Goal: Information Seeking & Learning: Understand process/instructions

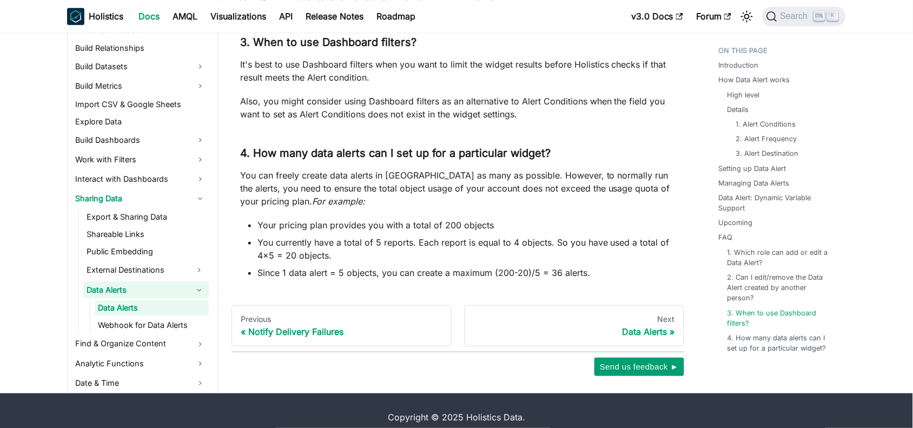
scroll to position [3111, 0]
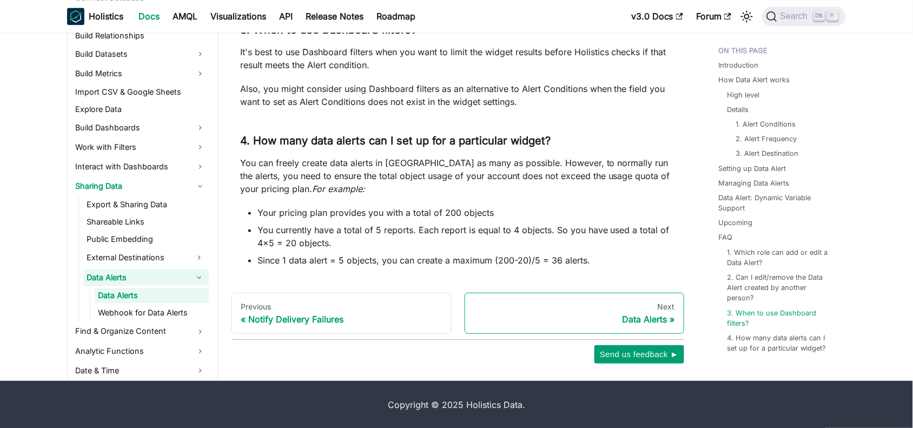
click at [653, 325] on div "Data Alerts" at bounding box center [575, 319] width 202 height 11
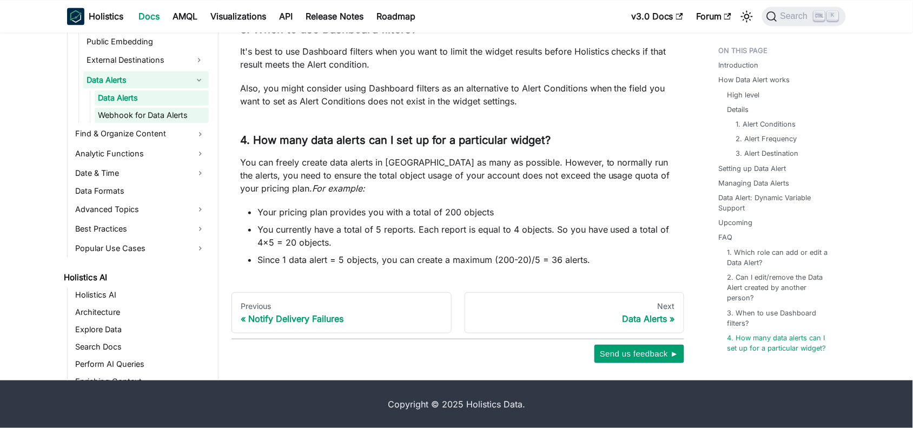
scroll to position [405, 0]
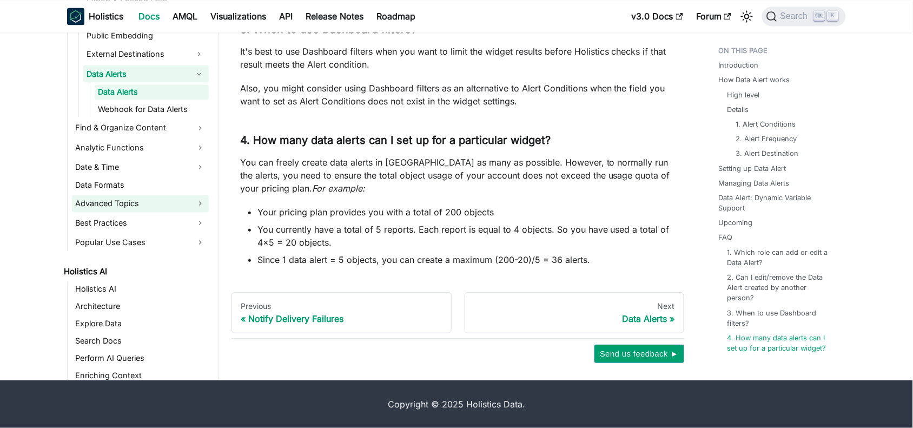
click at [155, 201] on link "Advanced Topics" at bounding box center [140, 203] width 137 height 17
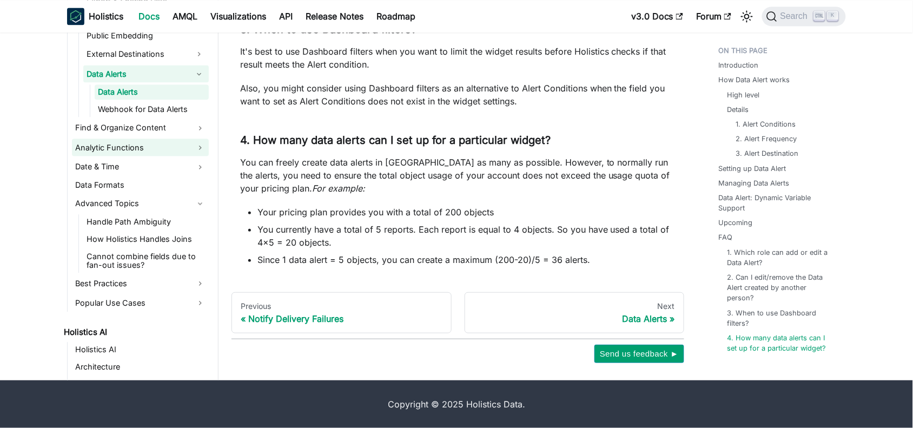
click at [121, 141] on link "Analytic Functions" at bounding box center [140, 147] width 137 height 17
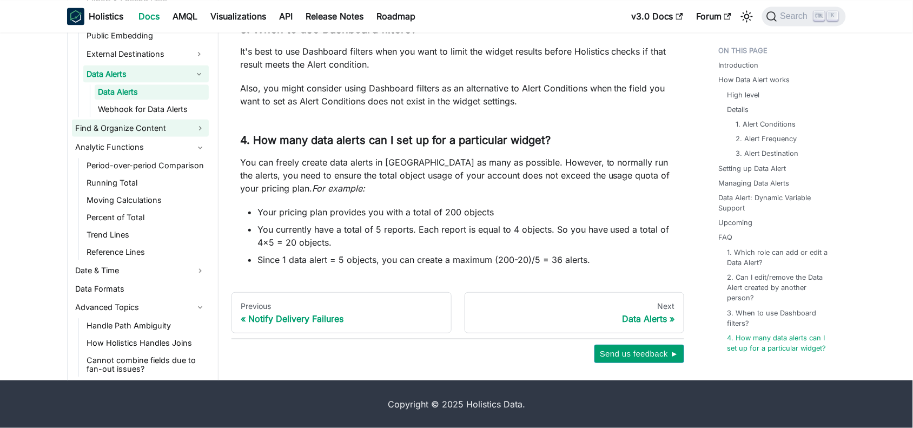
click at [118, 127] on link "Find & Organize Content" at bounding box center [140, 127] width 137 height 17
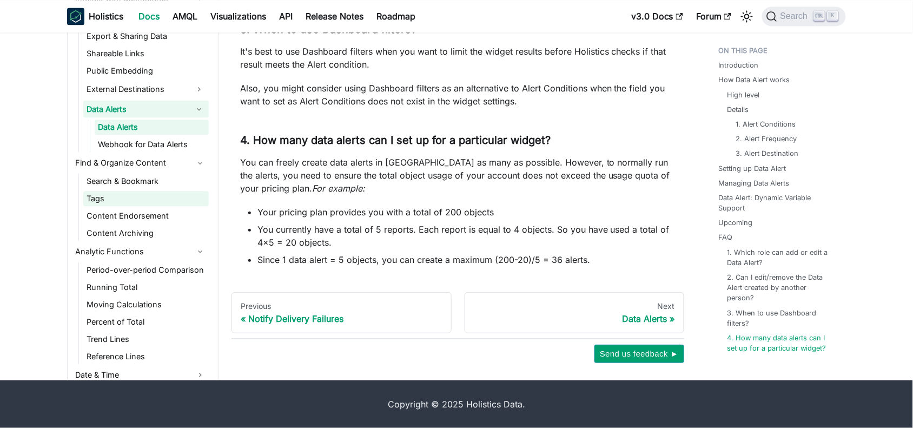
scroll to position [337, 0]
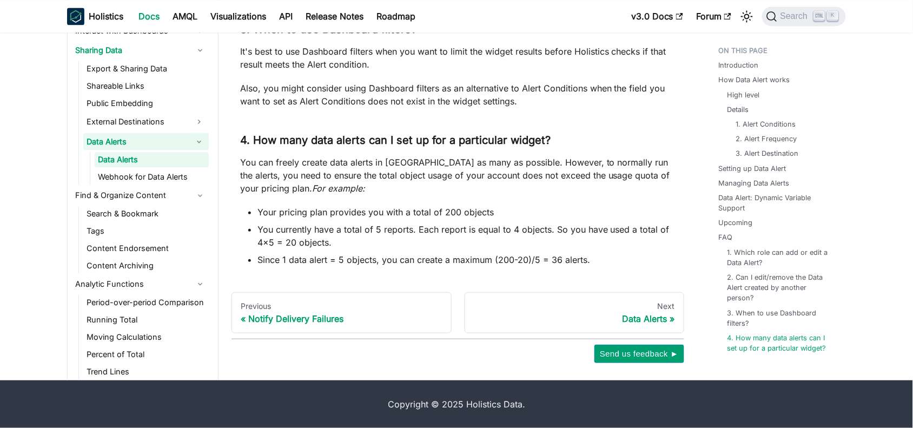
click at [196, 139] on button "Collapse sidebar category 'Data Alerts'" at bounding box center [198, 141] width 19 height 17
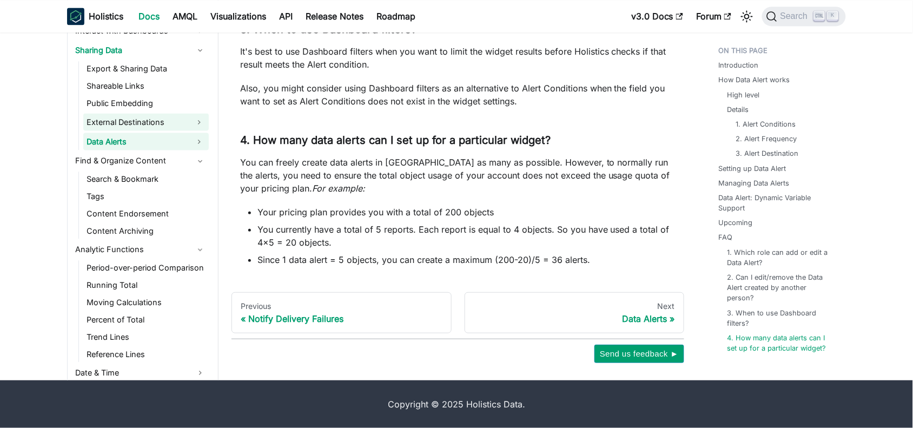
click at [141, 117] on link "External Destinations" at bounding box center [136, 121] width 106 height 17
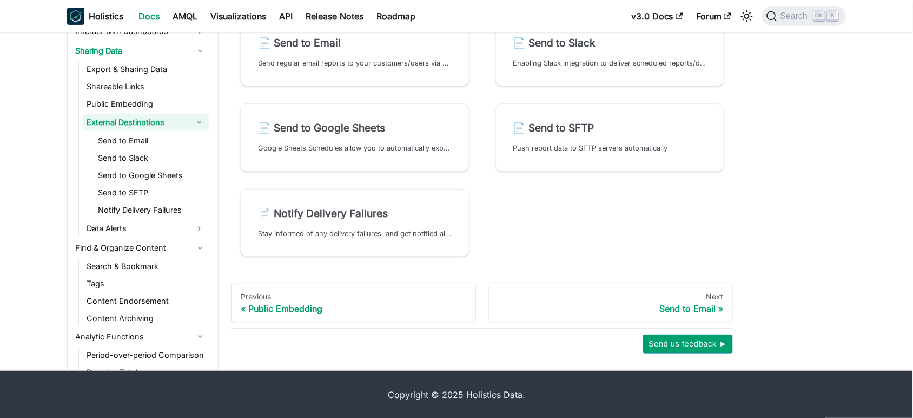
scroll to position [85, 0]
click at [176, 219] on link "Data Alerts" at bounding box center [136, 227] width 106 height 17
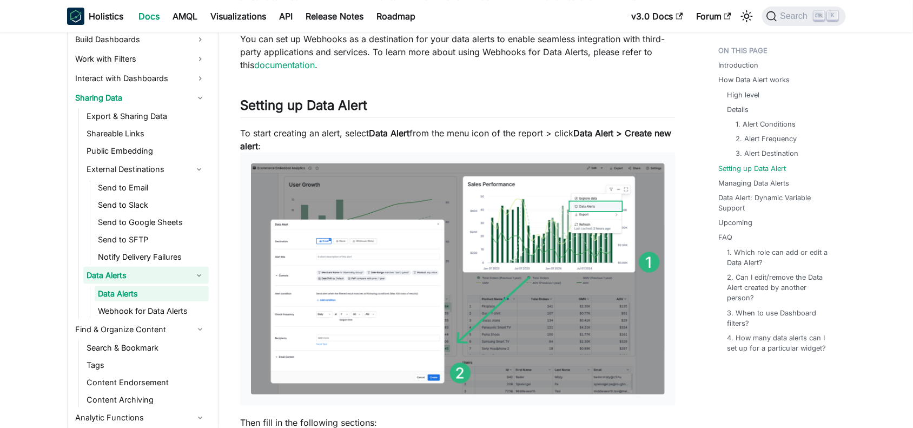
scroll to position [1150, 0]
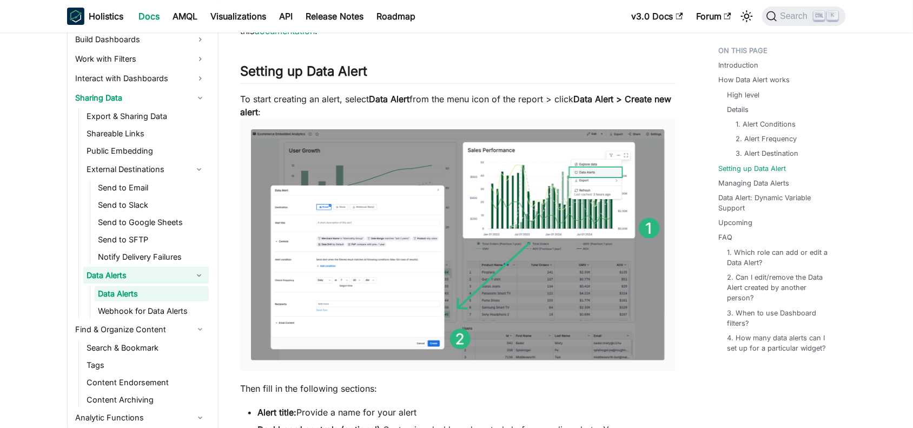
click at [574, 269] on img at bounding box center [458, 245] width 414 height 232
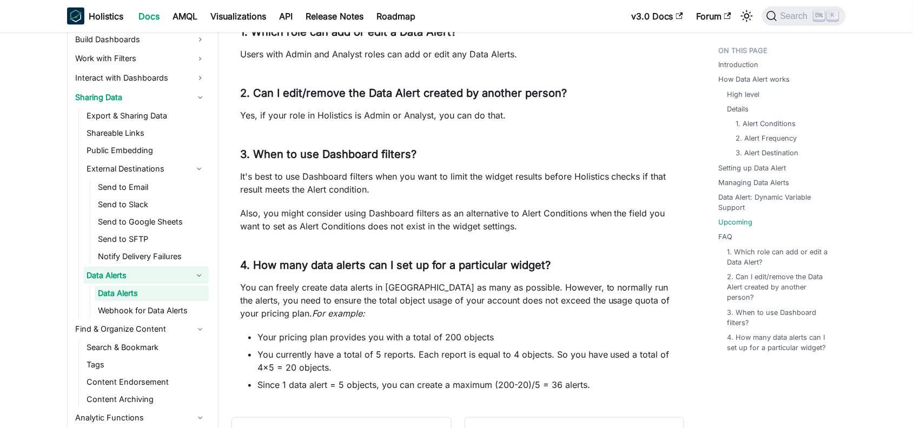
scroll to position [3137, 0]
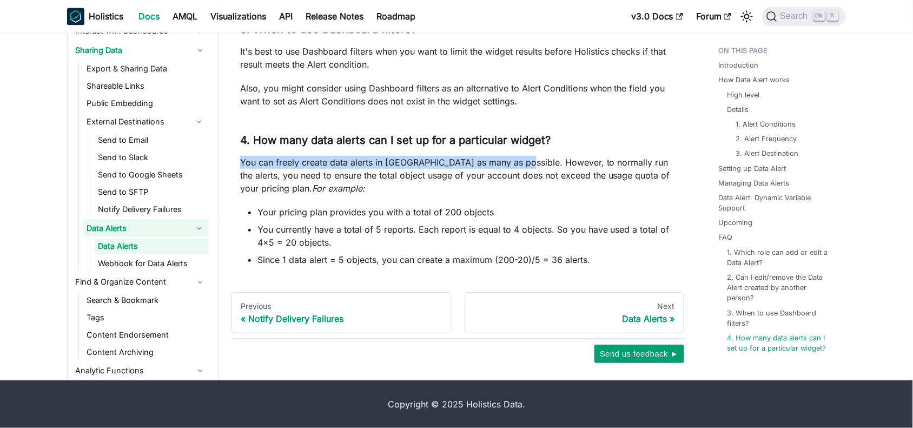
drag, startPoint x: 254, startPoint y: 162, endPoint x: 510, endPoint y: 166, distance: 256.0
click at [510, 166] on p "You can freely create data alerts in [GEOGRAPHIC_DATA] as many as possible. How…" at bounding box center [458, 175] width 436 height 39
click at [388, 161] on p "You can freely create data alerts in [GEOGRAPHIC_DATA] as many as possible. How…" at bounding box center [458, 175] width 436 height 39
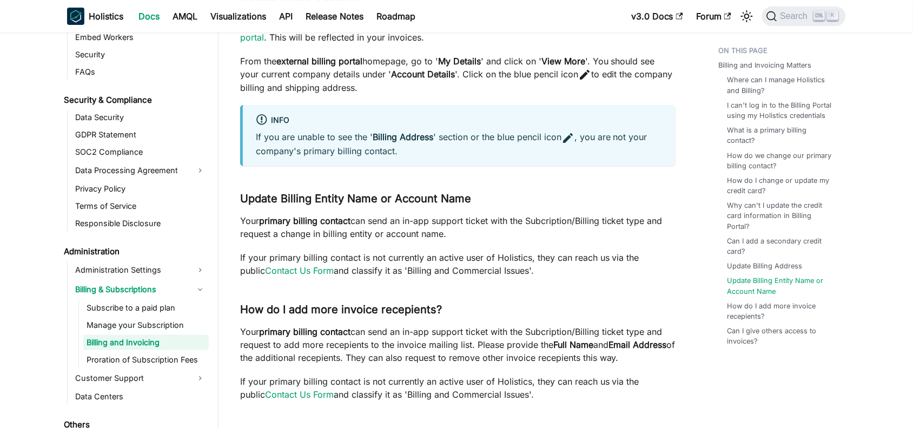
scroll to position [1217, 0]
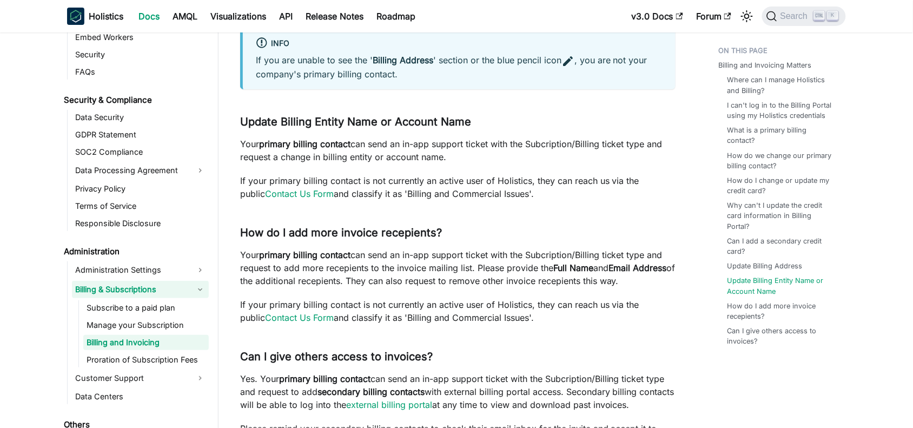
click at [123, 288] on link "Billing & Subscriptions" at bounding box center [140, 289] width 137 height 17
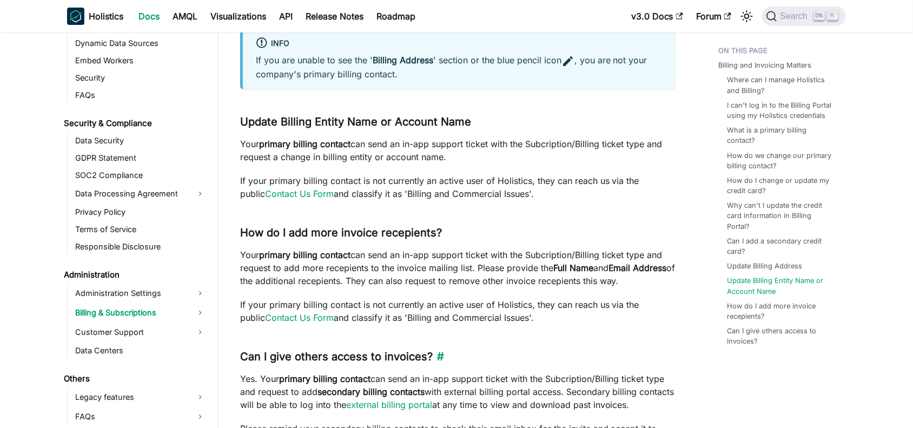
scroll to position [1148, 0]
click at [129, 305] on link "Billing & Subscriptions" at bounding box center [140, 312] width 137 height 17
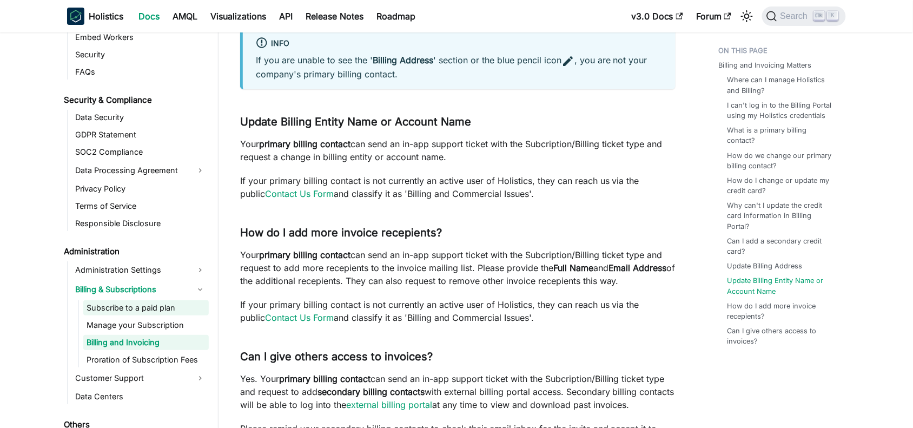
click at [130, 306] on link "Subscribe to a paid plan" at bounding box center [146, 307] width 126 height 15
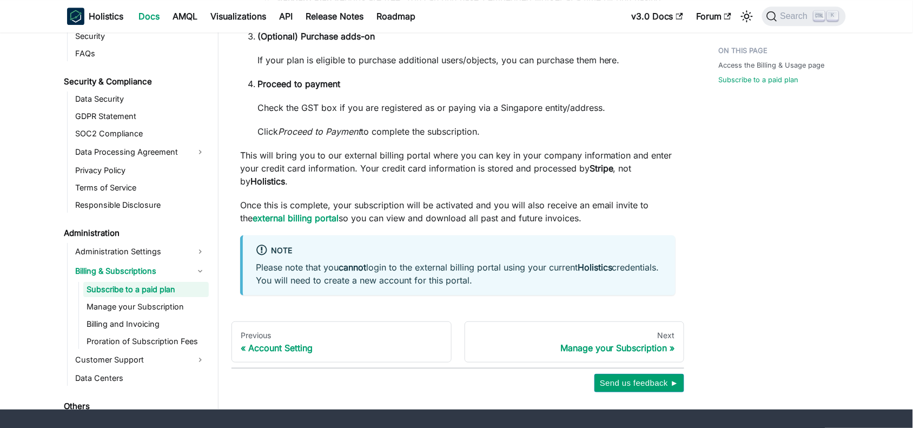
scroll to position [1023, 0]
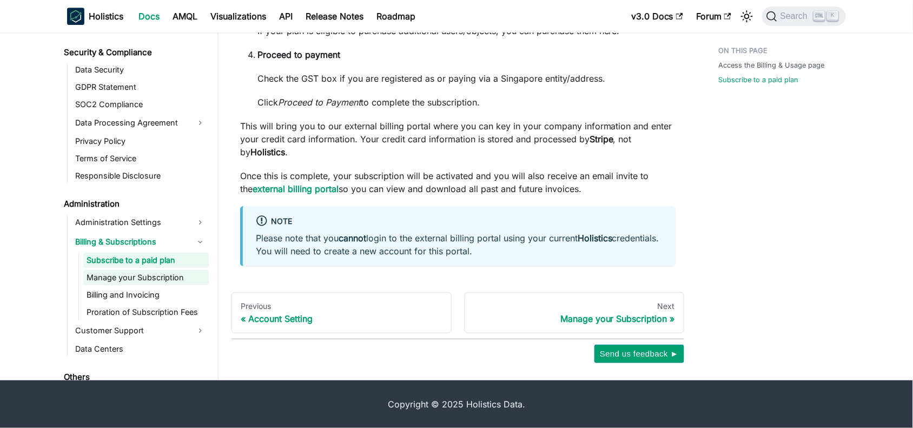
click at [121, 275] on link "Manage your Subscription" at bounding box center [146, 277] width 126 height 15
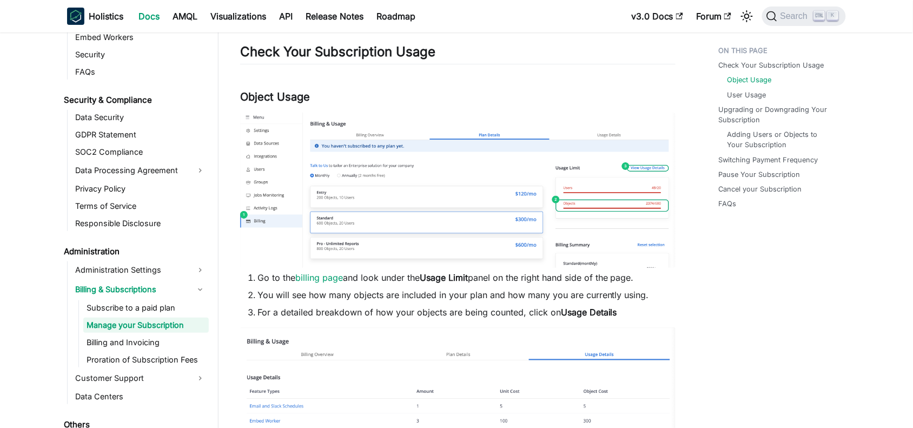
scroll to position [135, 0]
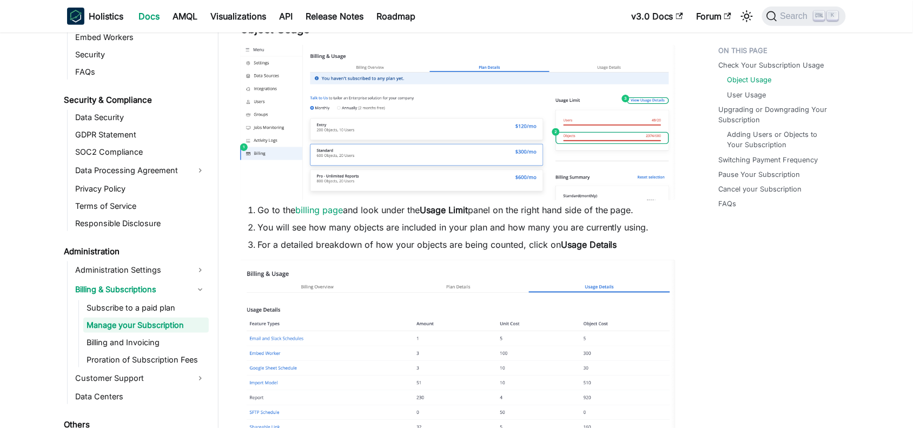
click at [588, 135] on img at bounding box center [458, 122] width 436 height 155
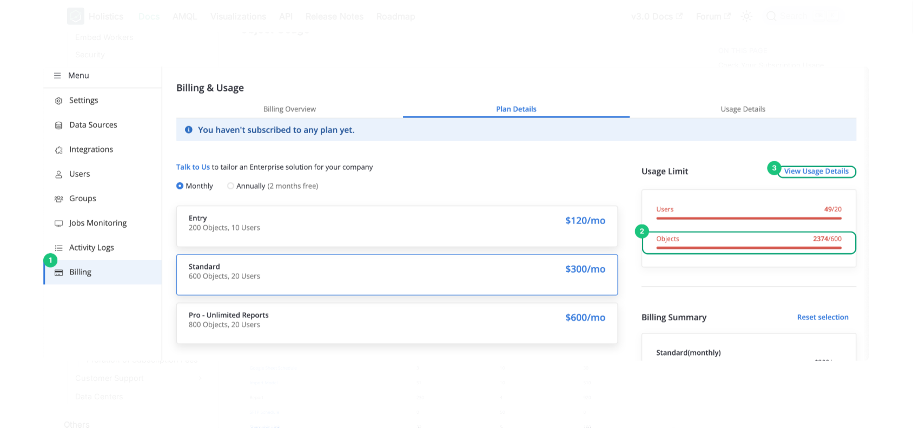
click at [867, 159] on img at bounding box center [456, 214] width 826 height 294
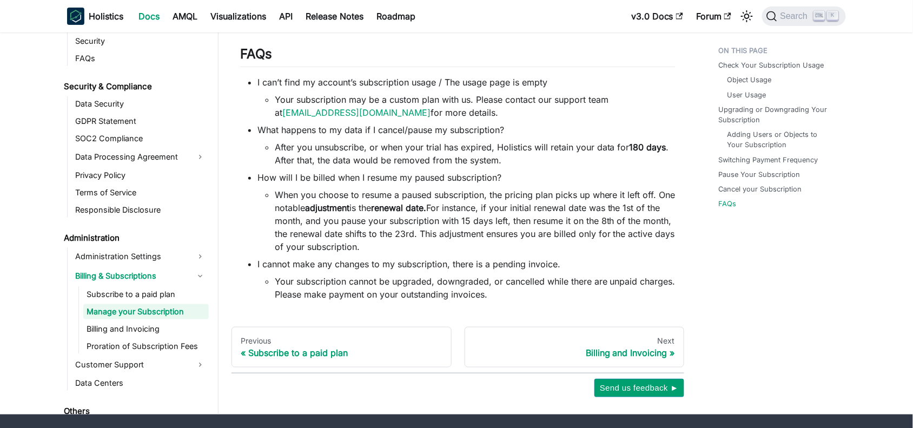
scroll to position [2503, 0]
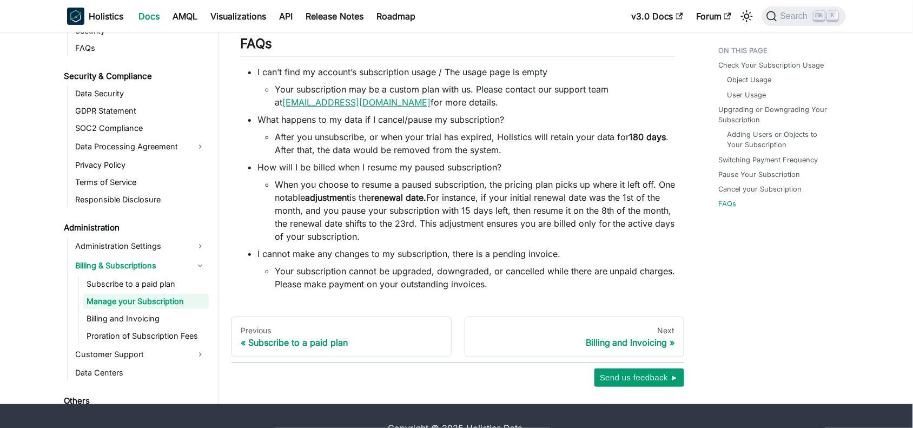
click at [341, 104] on link "support@holistics.io" at bounding box center [356, 102] width 148 height 11
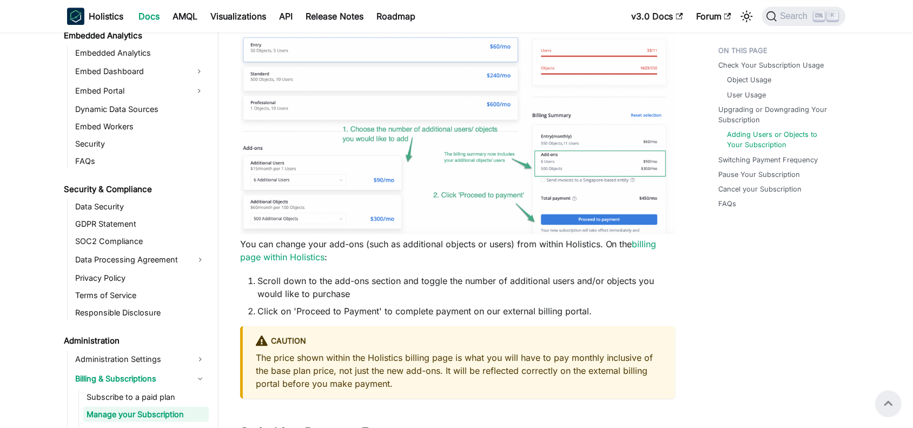
scroll to position [1041, 0]
click at [466, 180] on img at bounding box center [458, 111] width 436 height 247
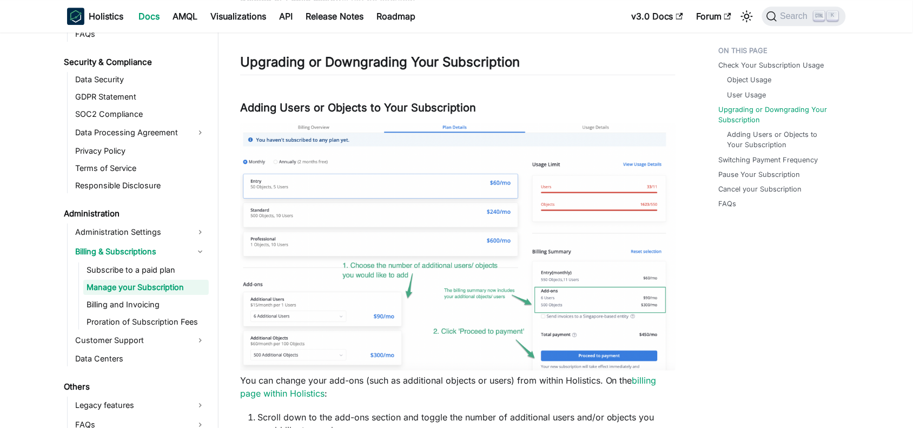
scroll to position [1217, 0]
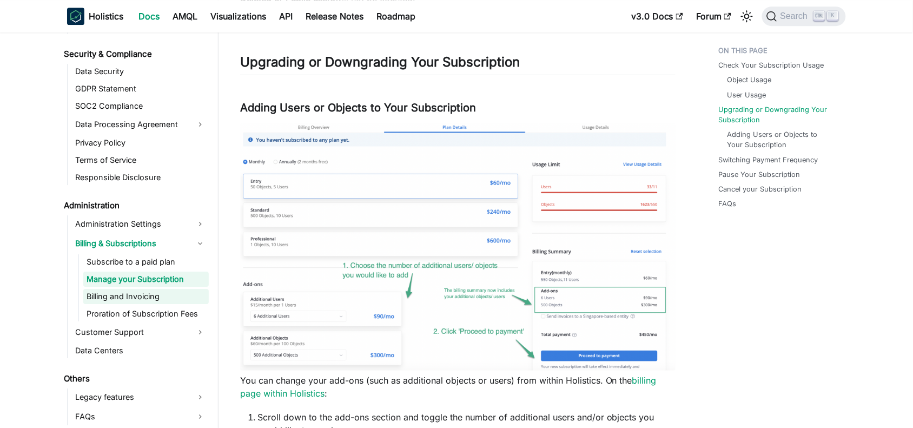
click at [141, 298] on link "Billing and Invoicing" at bounding box center [146, 296] width 126 height 15
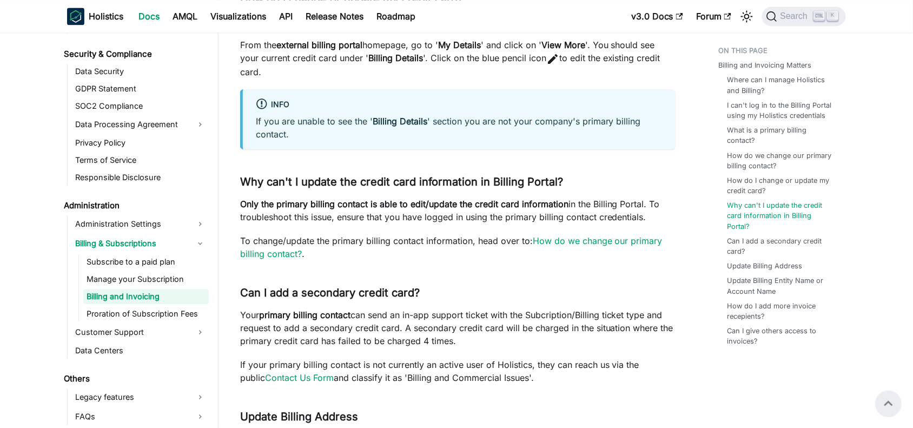
scroll to position [704, 0]
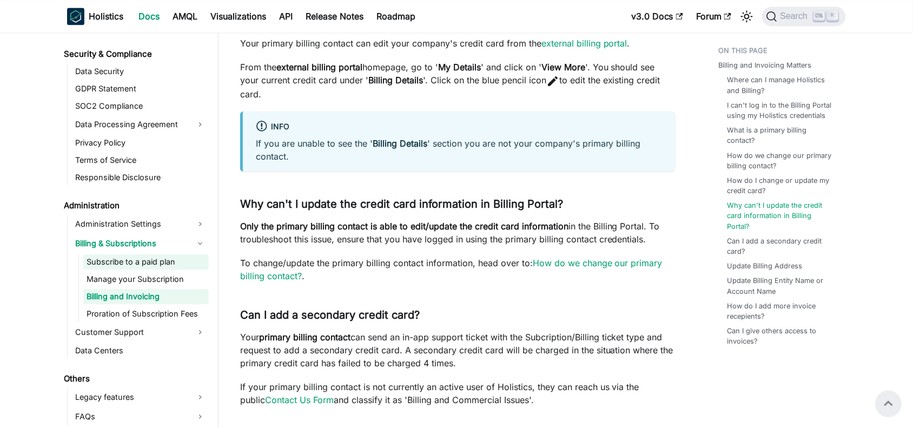
click at [117, 260] on link "Subscribe to a paid plan" at bounding box center [146, 261] width 126 height 15
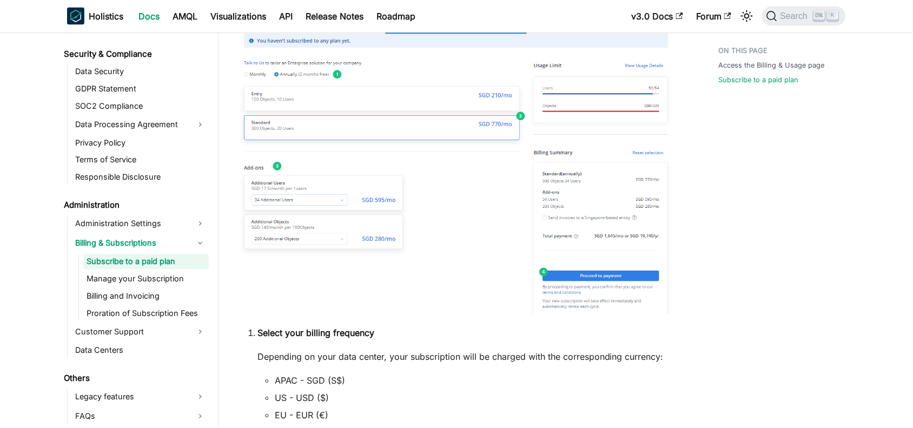
scroll to position [473, 0]
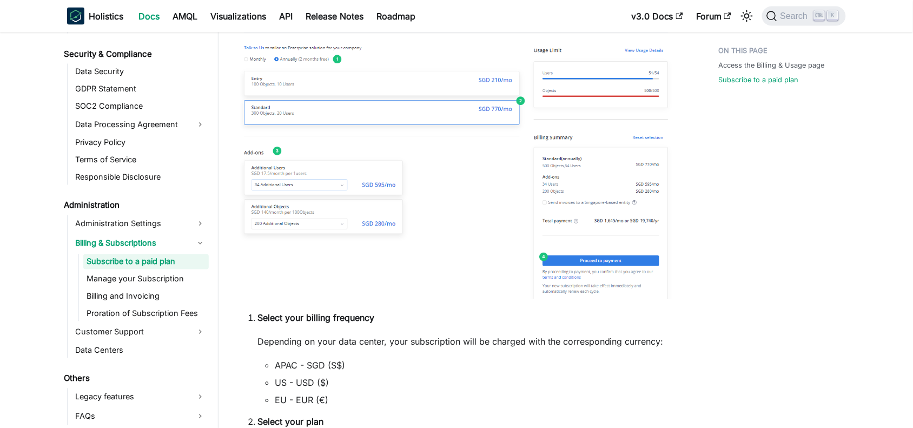
click at [617, 121] on img at bounding box center [458, 147] width 436 height 305
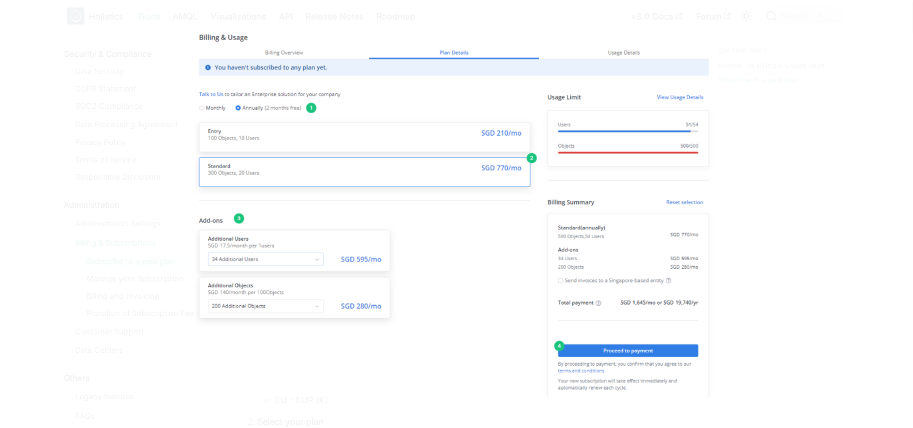
click at [799, 268] on div at bounding box center [456, 214] width 913 height 428
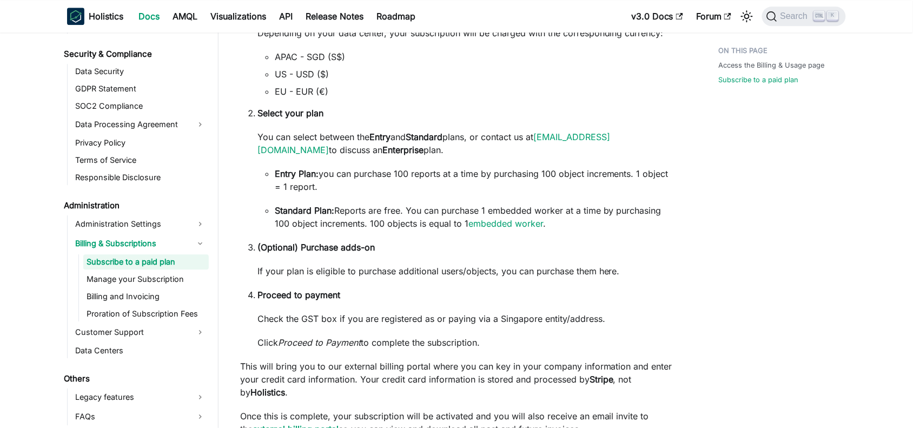
scroll to position [812, 0]
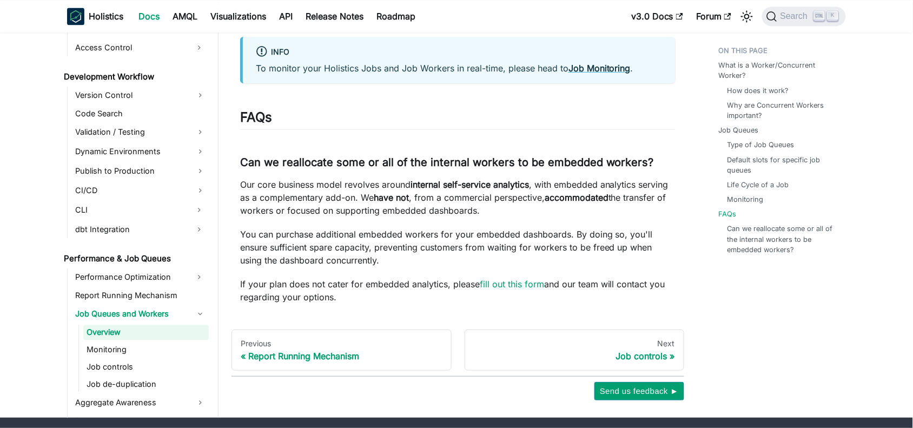
scroll to position [3090, 0]
